Goal: Information Seeking & Learning: Find specific fact

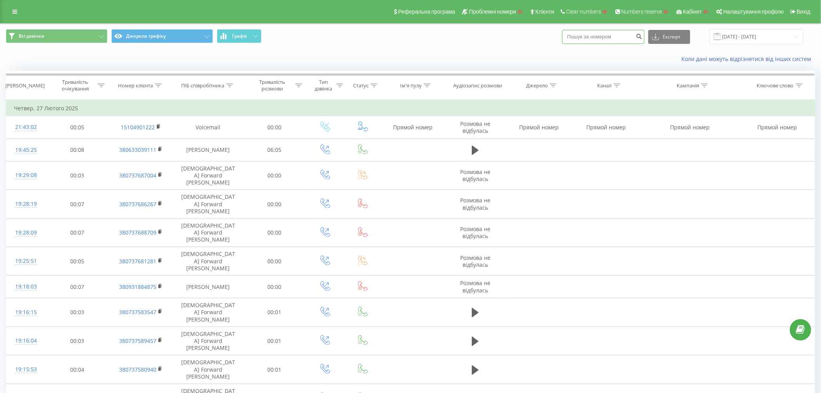
click at [621, 33] on input at bounding box center [603, 37] width 82 height 14
paste input "380681955212"
type input "380681955212"
click at [641, 40] on button "submit" at bounding box center [639, 37] width 10 height 14
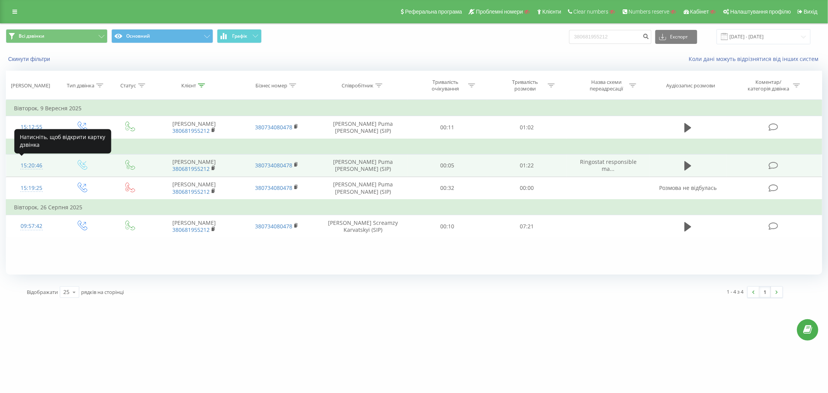
click at [26, 165] on div "15:20:46" at bounding box center [31, 165] width 35 height 15
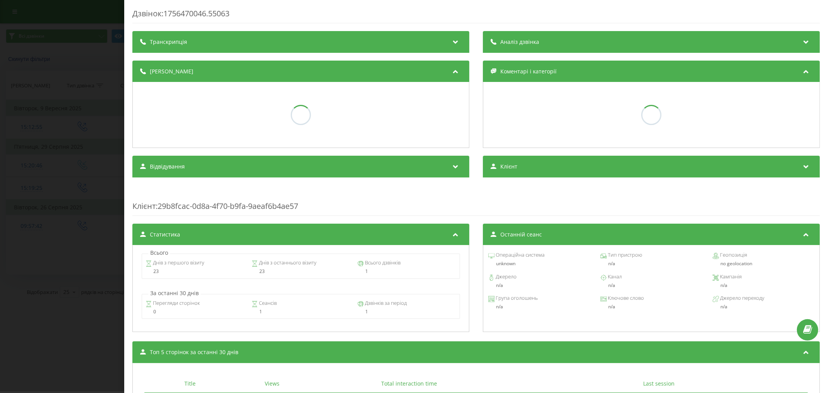
click at [270, 45] on div "Транскрипція" at bounding box center [300, 42] width 337 height 22
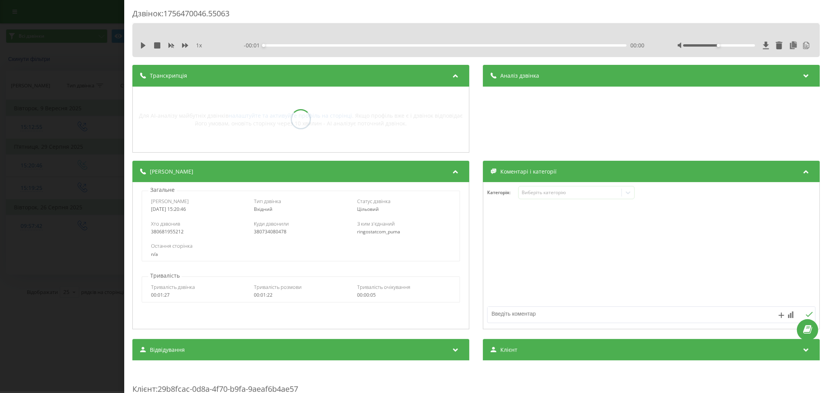
click at [146, 41] on div "1 x - 00:01 00:00 00:00" at bounding box center [475, 46] width 675 height 12
click at [145, 43] on icon at bounding box center [143, 45] width 6 height 6
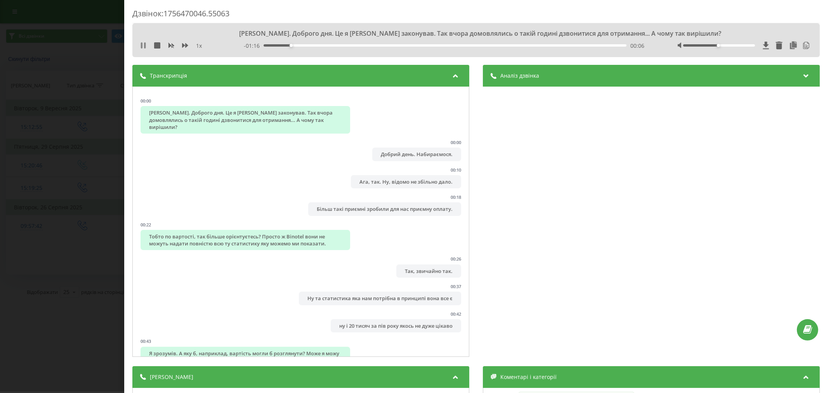
click at [140, 44] on icon at bounding box center [143, 45] width 6 height 6
click at [139, 48] on div "1 x - 01:15 00:06 00:06" at bounding box center [475, 46] width 675 height 12
click at [143, 47] on icon at bounding box center [143, 45] width 5 height 6
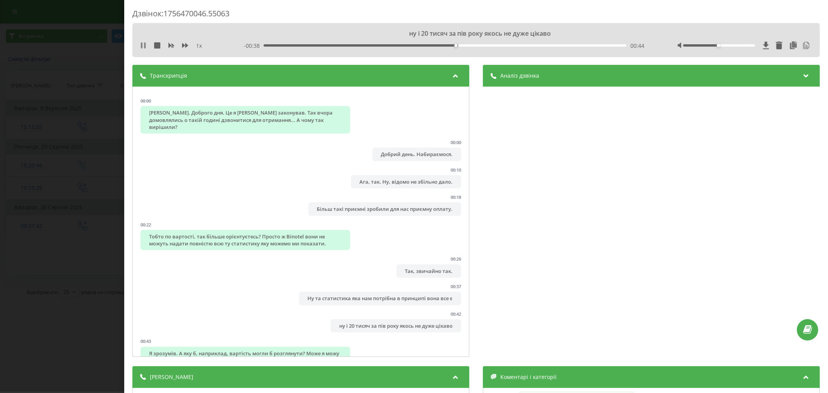
click at [146, 47] on icon at bounding box center [143, 45] width 6 height 6
click at [144, 40] on div "1 x - 00:37 00:44 00:44" at bounding box center [475, 46] width 675 height 12
click at [144, 43] on icon at bounding box center [143, 45] width 6 height 6
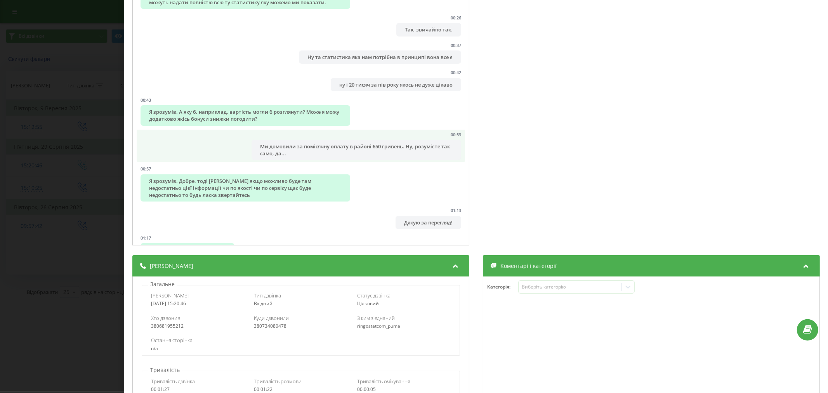
scroll to position [130, 0]
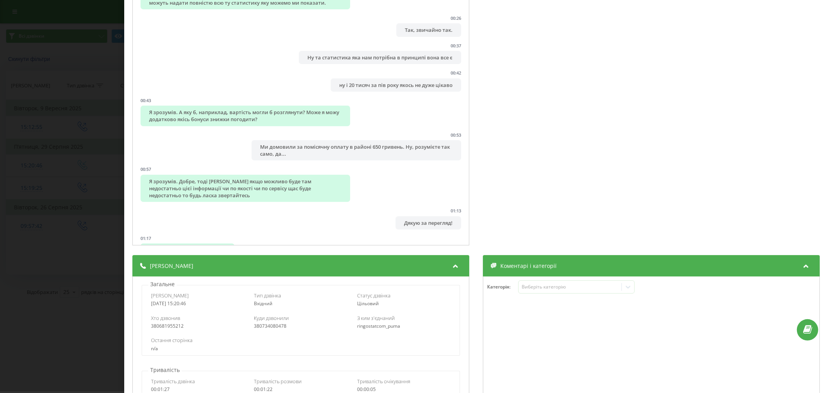
click at [43, 111] on div "Дзвінок : 1756470046.55063 1 x - 01:22 00:00 00:00 Транскрипція 00:00 Алло, Оле…" at bounding box center [414, 196] width 828 height 393
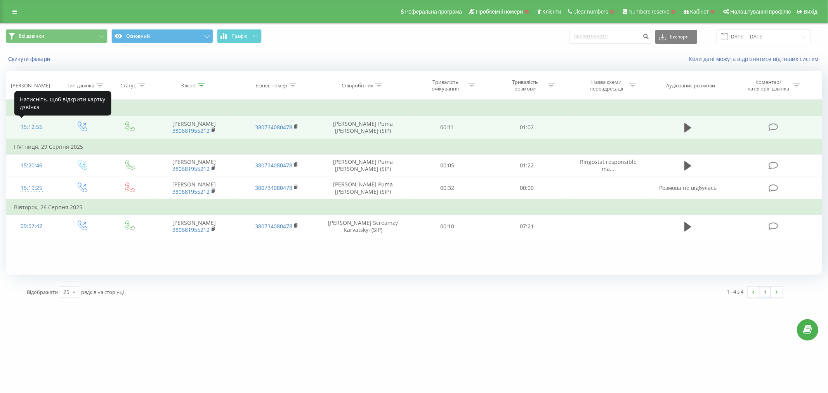
click at [29, 127] on div "15:12:55" at bounding box center [31, 126] width 35 height 15
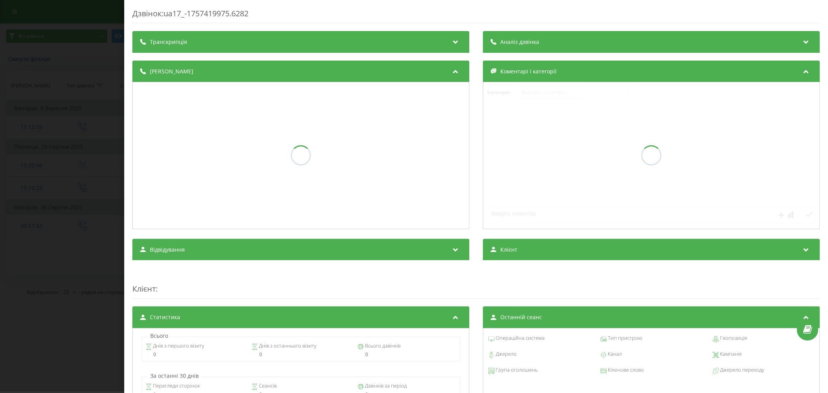
click at [223, 51] on div "Транскрипція" at bounding box center [300, 42] width 337 height 22
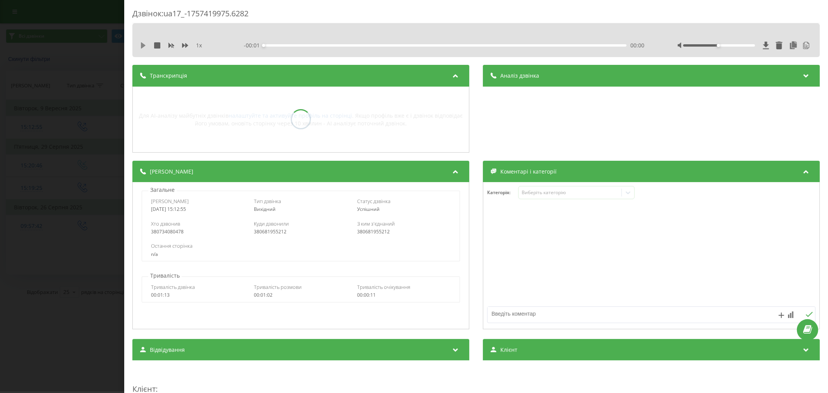
click at [142, 44] on icon at bounding box center [143, 45] width 5 height 6
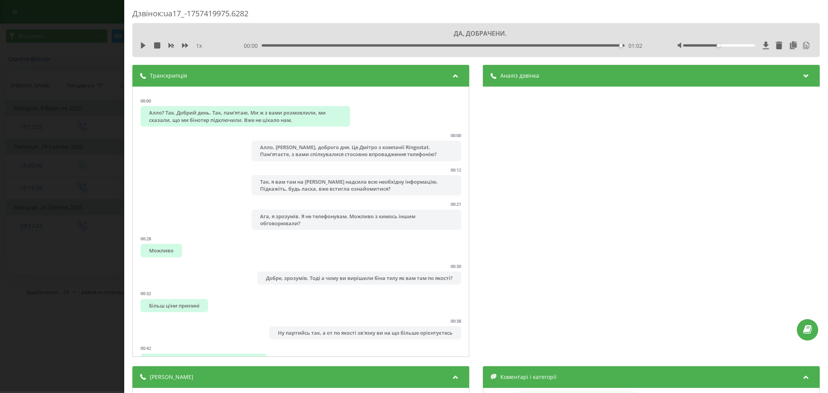
click at [108, 95] on div "Дзвінок : ua17_-1757419975.6282 ДА, ДОБРАЧЕНИ. 1 x 00:00 01:02 01:02 Транскрипц…" at bounding box center [414, 196] width 828 height 393
